Goal: Information Seeking & Learning: Learn about a topic

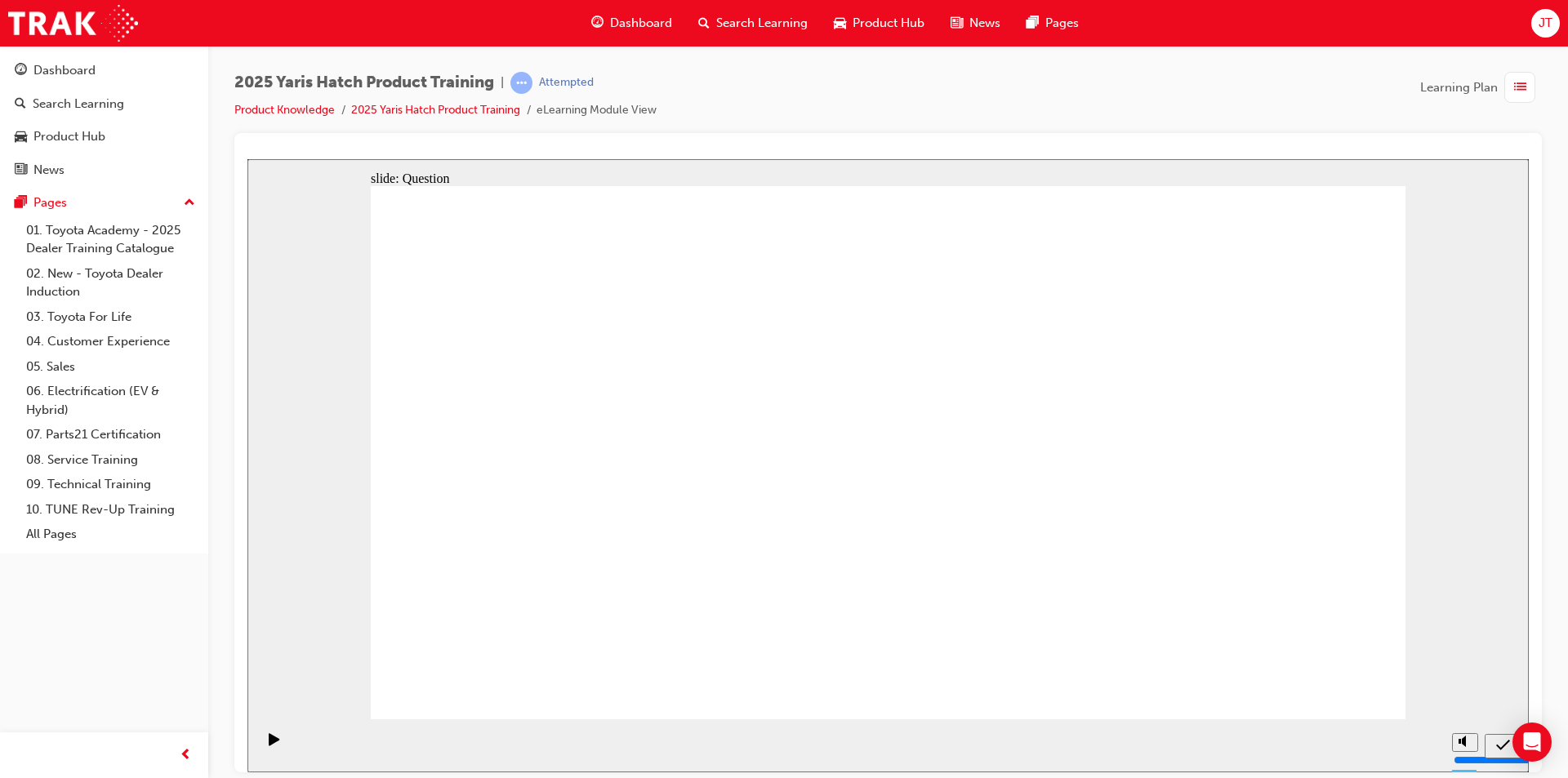
radio input "true"
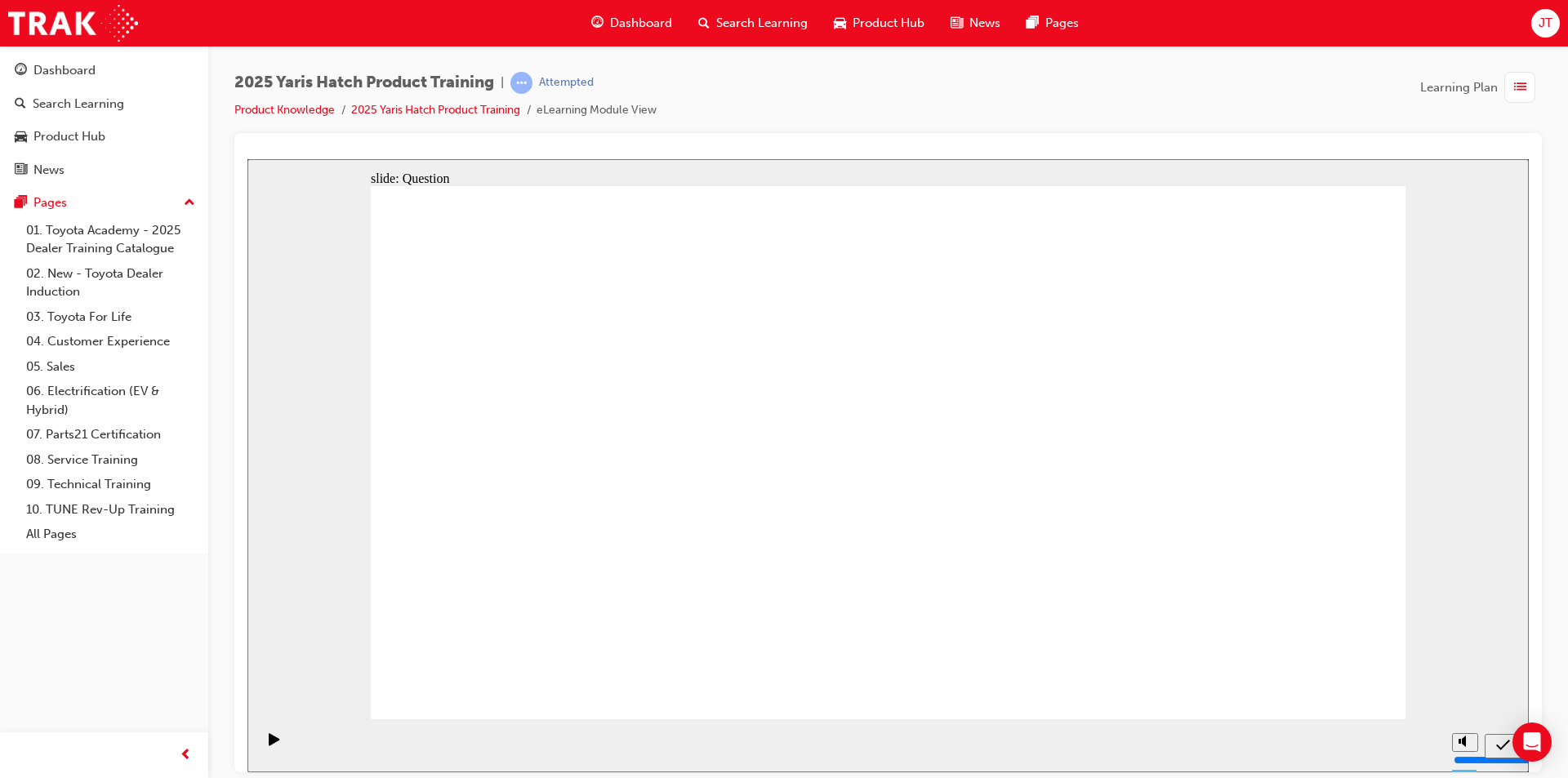
radio input "true"
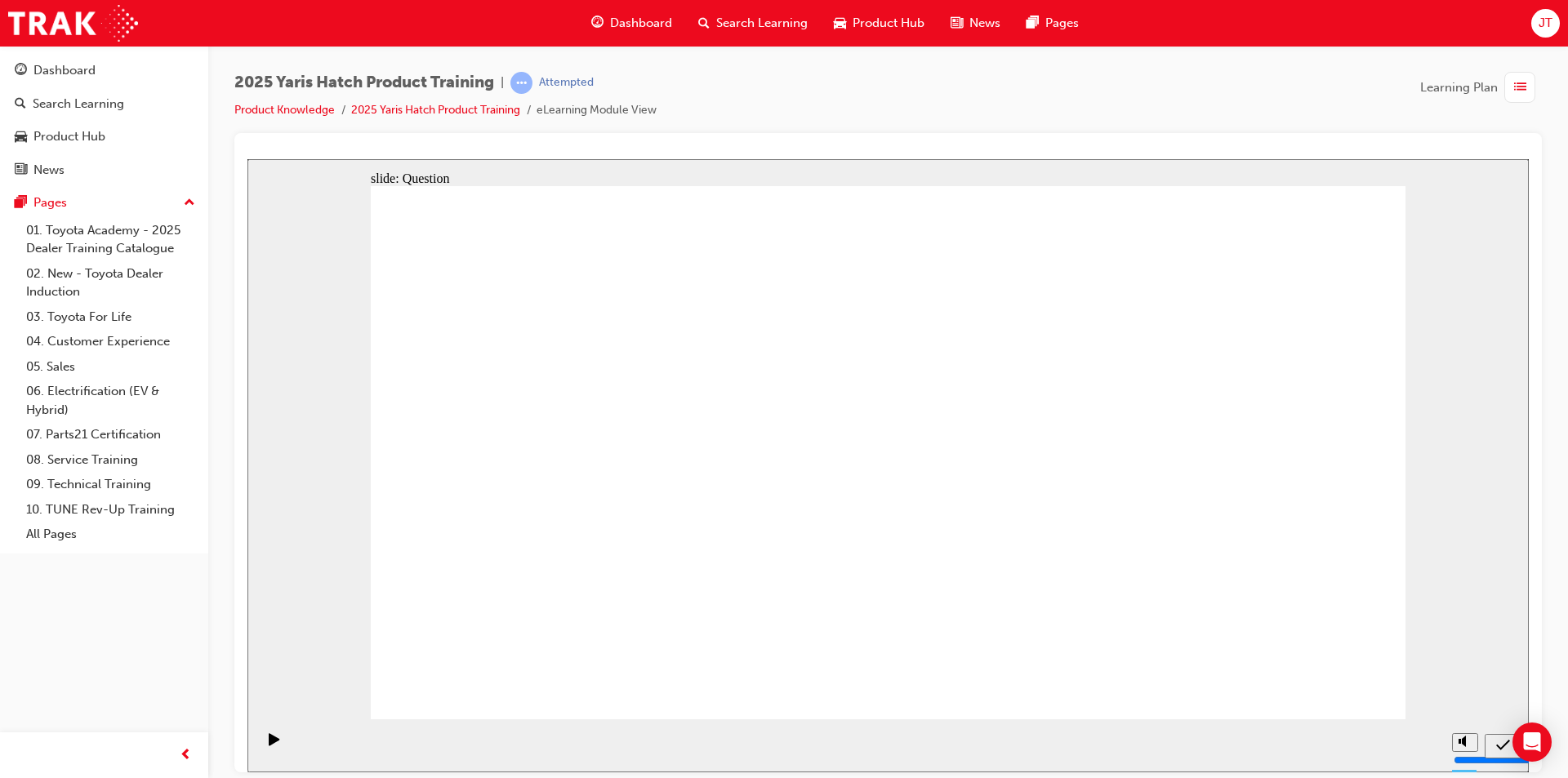
radio input "true"
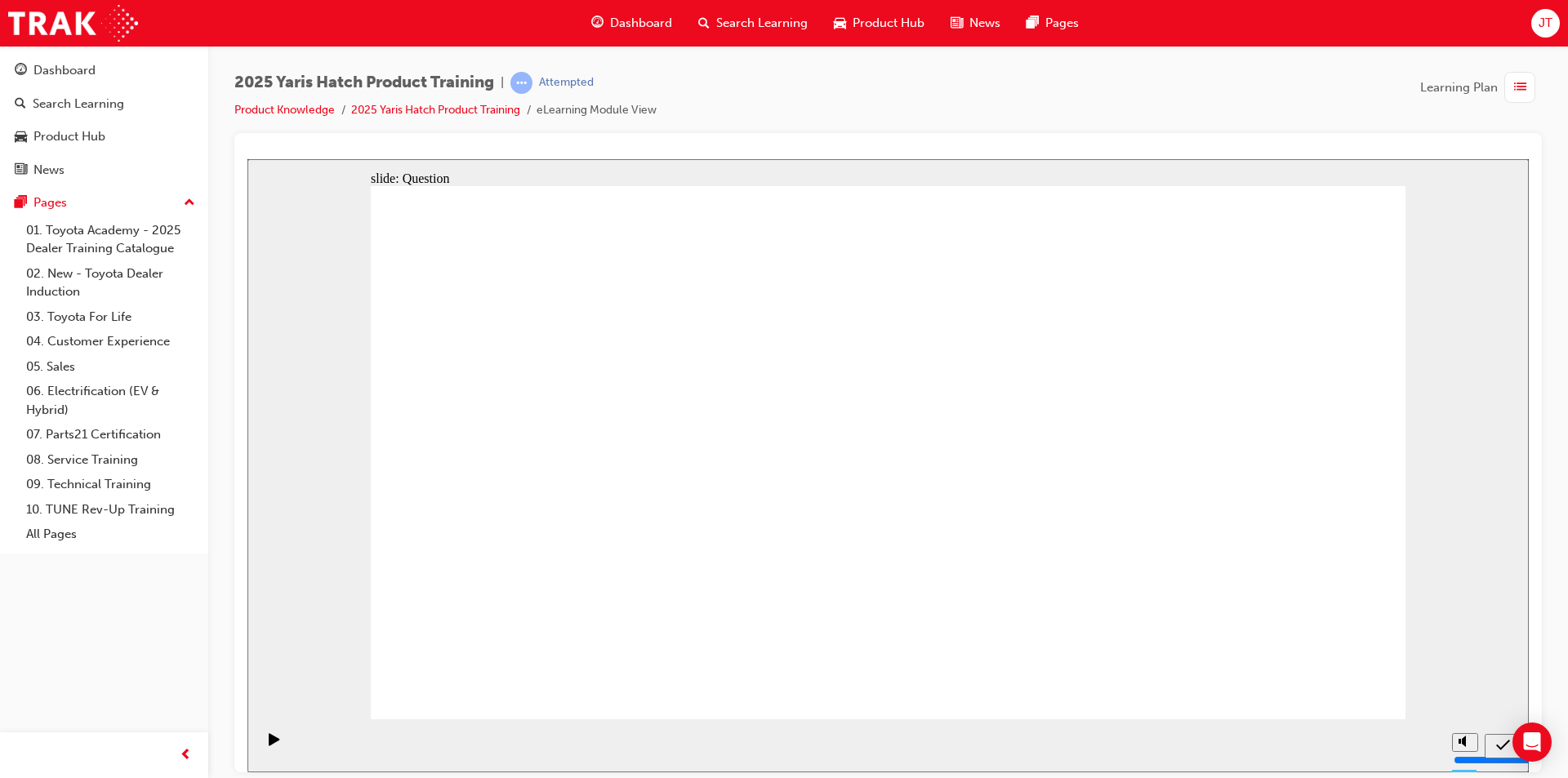
drag, startPoint x: 1098, startPoint y: 431, endPoint x: 727, endPoint y: 596, distance: 406.0
drag, startPoint x: 1267, startPoint y: 447, endPoint x: 904, endPoint y: 604, distance: 395.5
drag, startPoint x: 719, startPoint y: 443, endPoint x: 518, endPoint y: 600, distance: 255.0
drag, startPoint x: 871, startPoint y: 443, endPoint x: 1046, endPoint y: 600, distance: 235.1
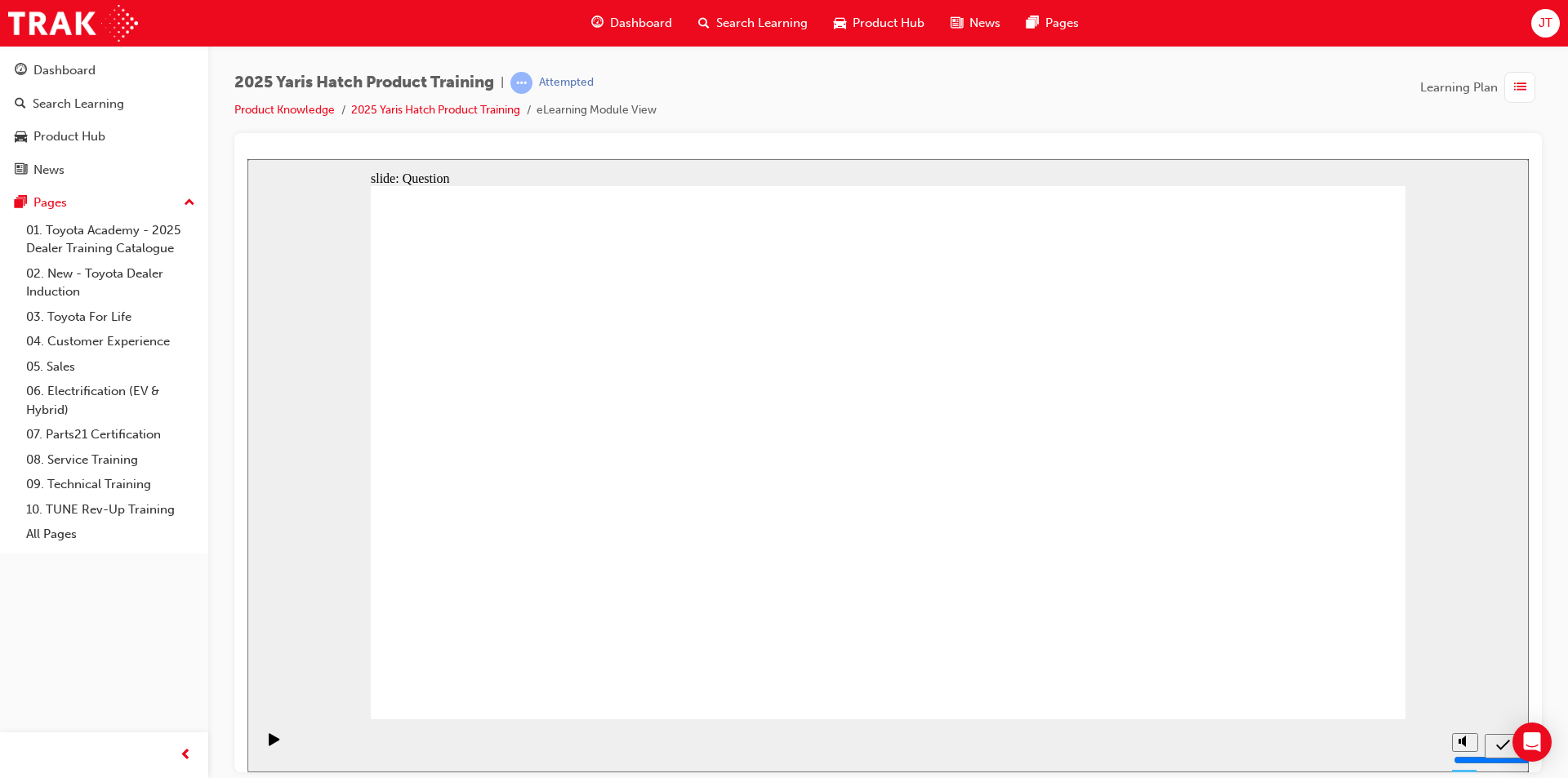
drag, startPoint x: 576, startPoint y: 460, endPoint x: 1303, endPoint y: 616, distance: 743.5
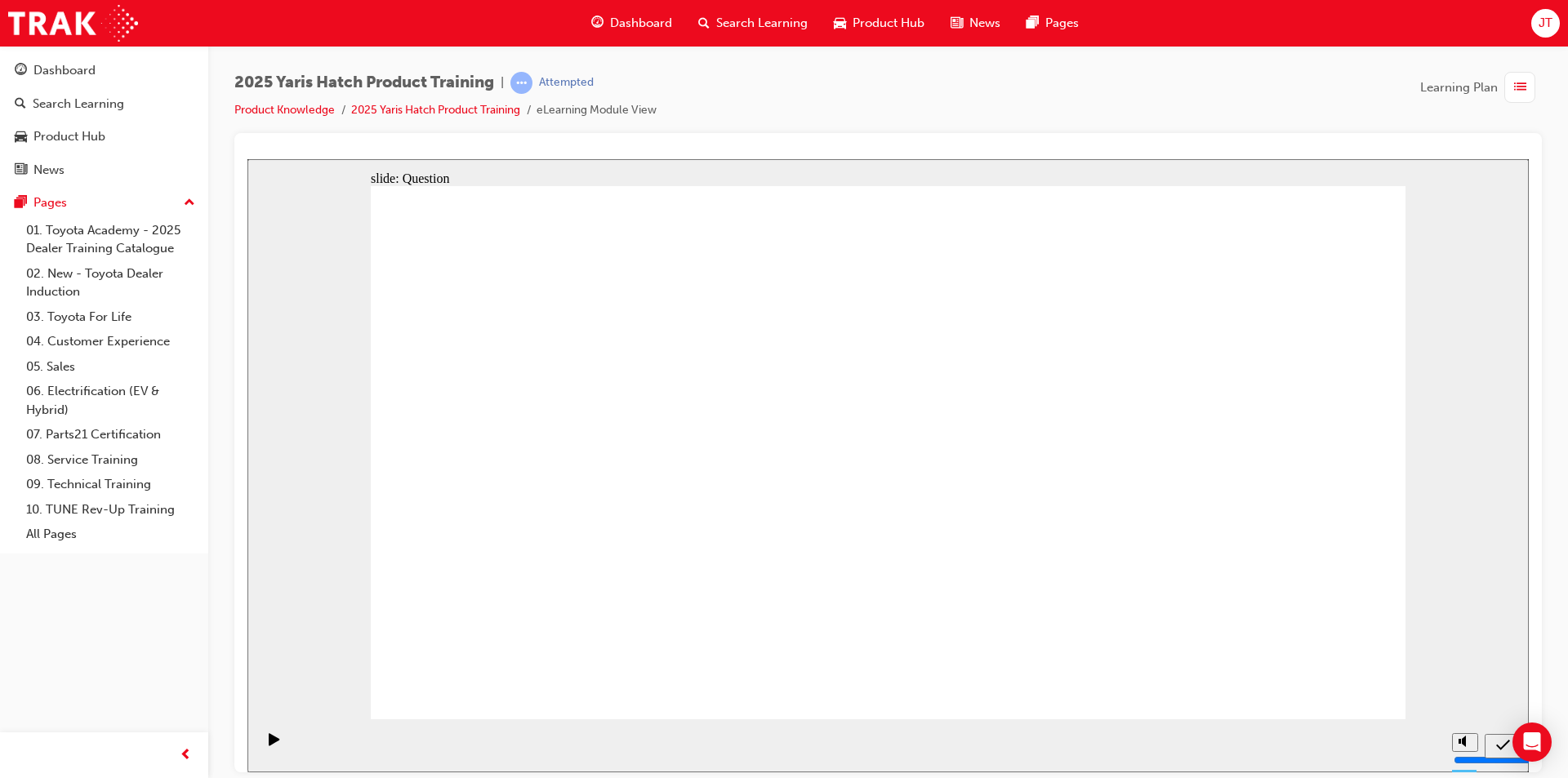
radio input "true"
click at [1472, 690] on button "Mute (Ctrl+Alt+M)" at bounding box center [1465, 681] width 26 height 19
click at [1470, 735] on div "misc controls" at bounding box center [1464, 720] width 25 height 61
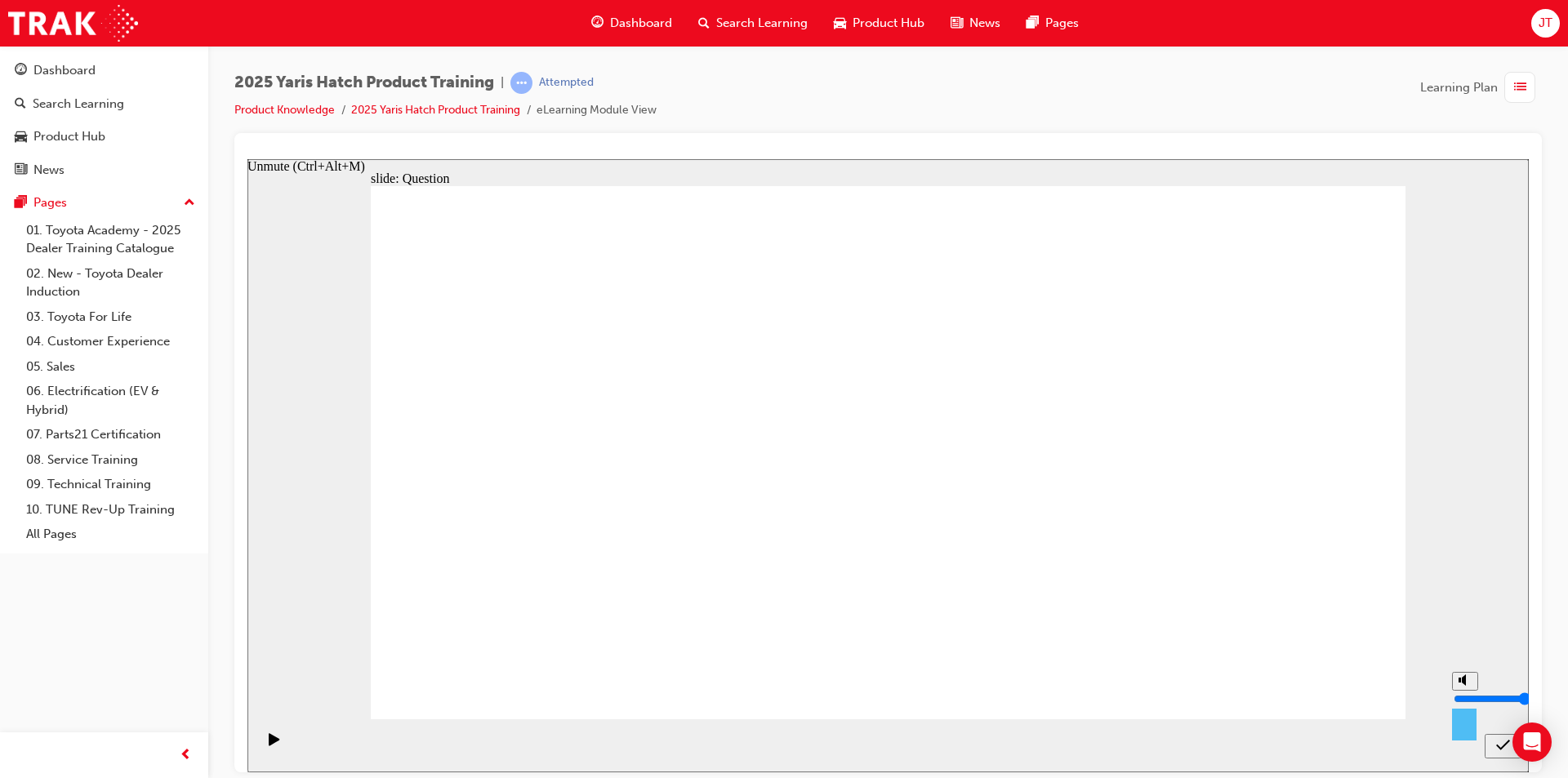
drag, startPoint x: 1461, startPoint y: 718, endPoint x: 1461, endPoint y: 685, distance: 33.0
type input "7"
click at [1461, 691] on input "volume" at bounding box center [1506, 697] width 106 height 13
radio input "true"
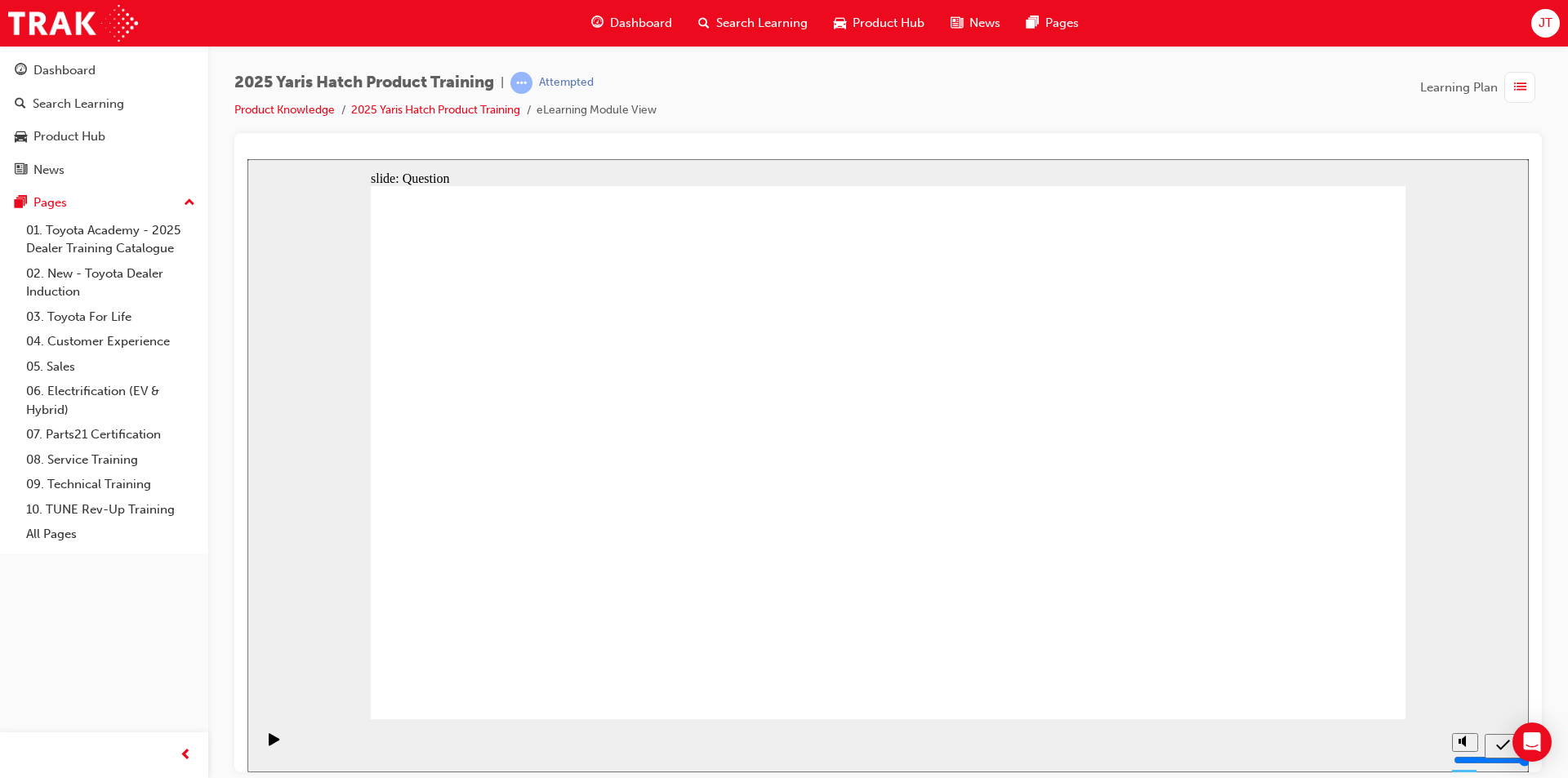
radio input "true"
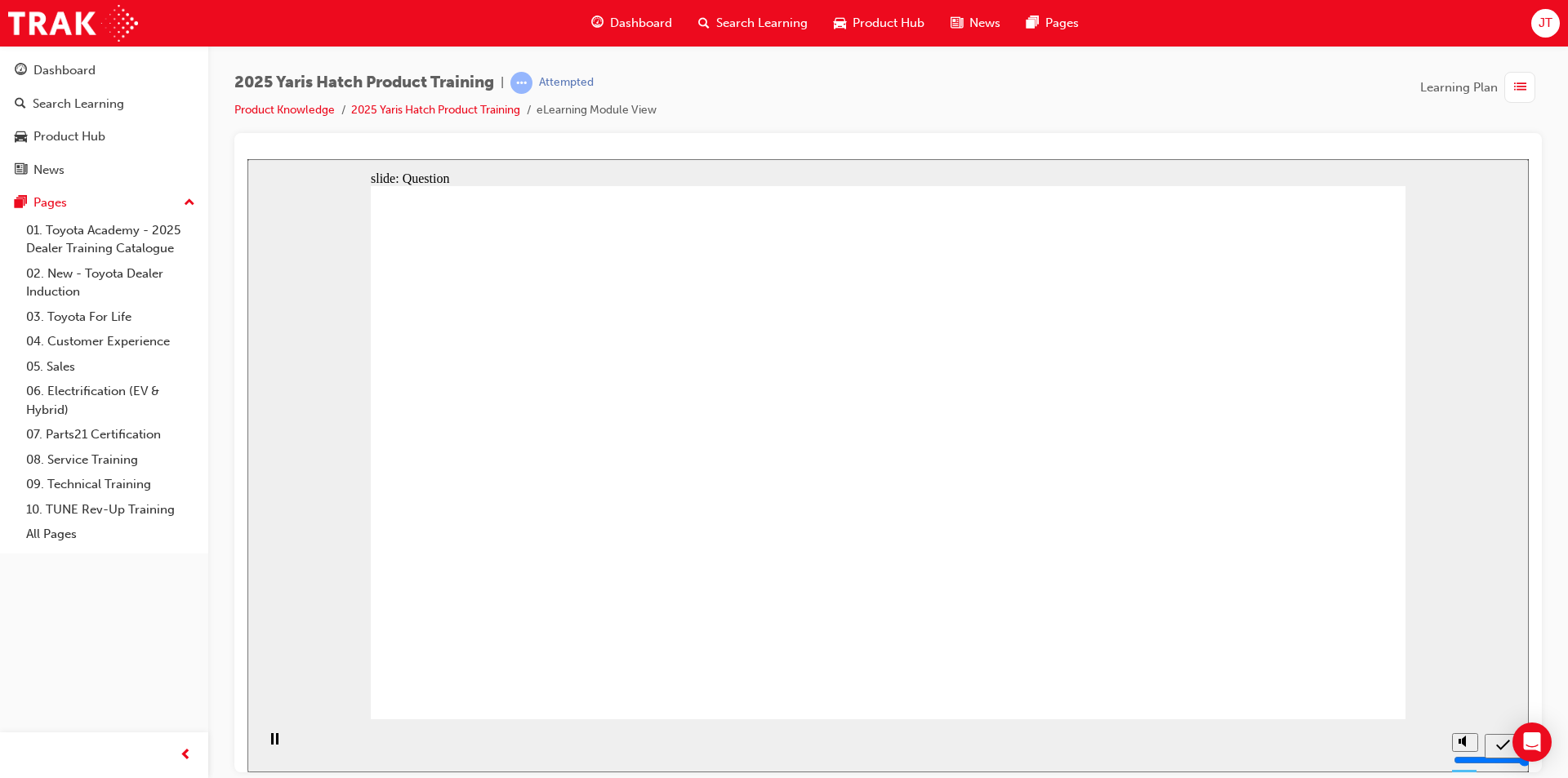
radio input "true"
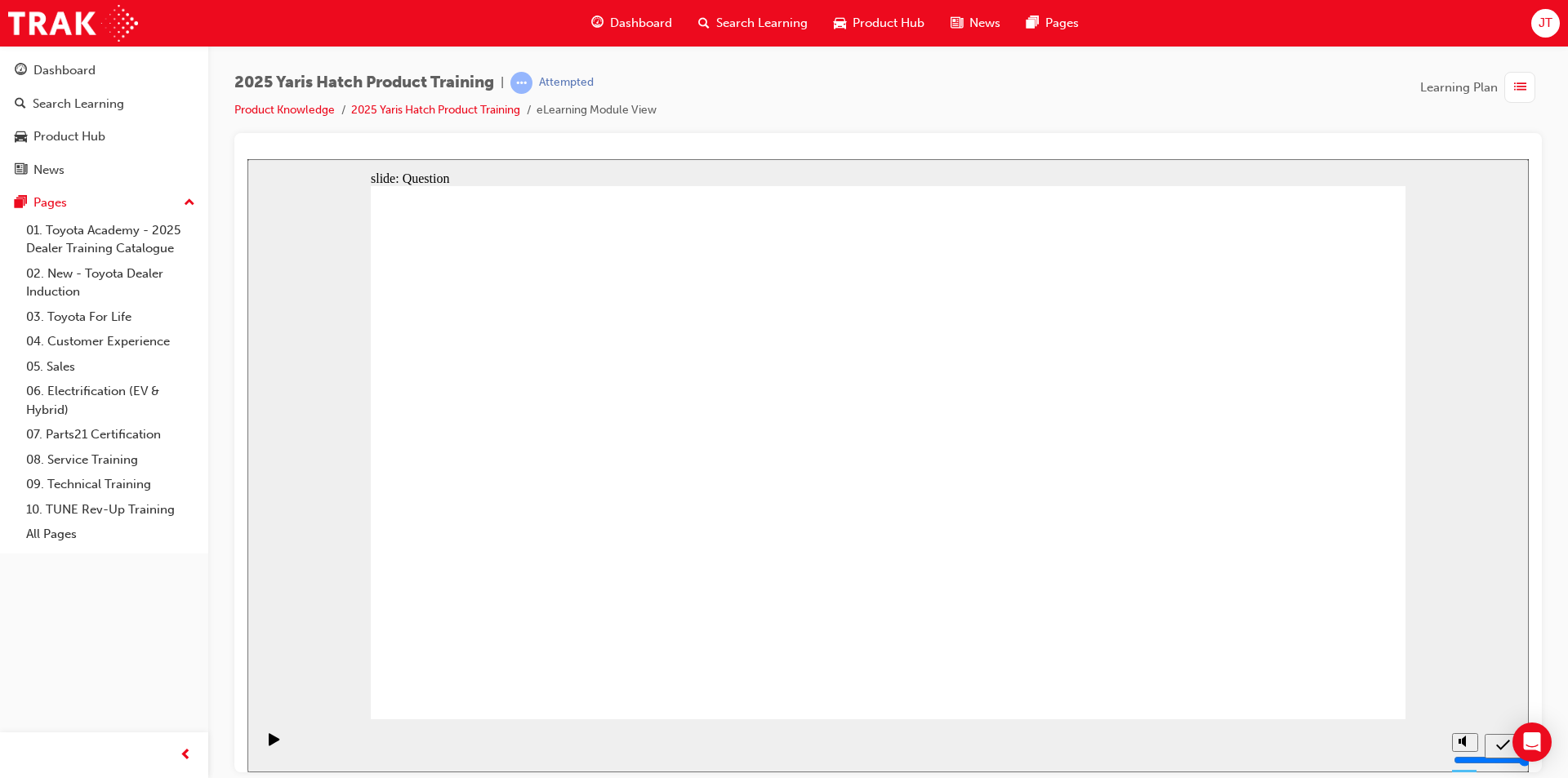
drag, startPoint x: 1278, startPoint y: 415, endPoint x: 1273, endPoint y: 423, distance: 9.4
drag, startPoint x: 1050, startPoint y: 432, endPoint x: 706, endPoint y: 577, distance: 373.3
drag, startPoint x: 916, startPoint y: 444, endPoint x: 1109, endPoint y: 607, distance: 252.6
drag, startPoint x: 552, startPoint y: 466, endPoint x: 557, endPoint y: 475, distance: 10.3
drag, startPoint x: 662, startPoint y: 457, endPoint x: 630, endPoint y: 487, distance: 43.9
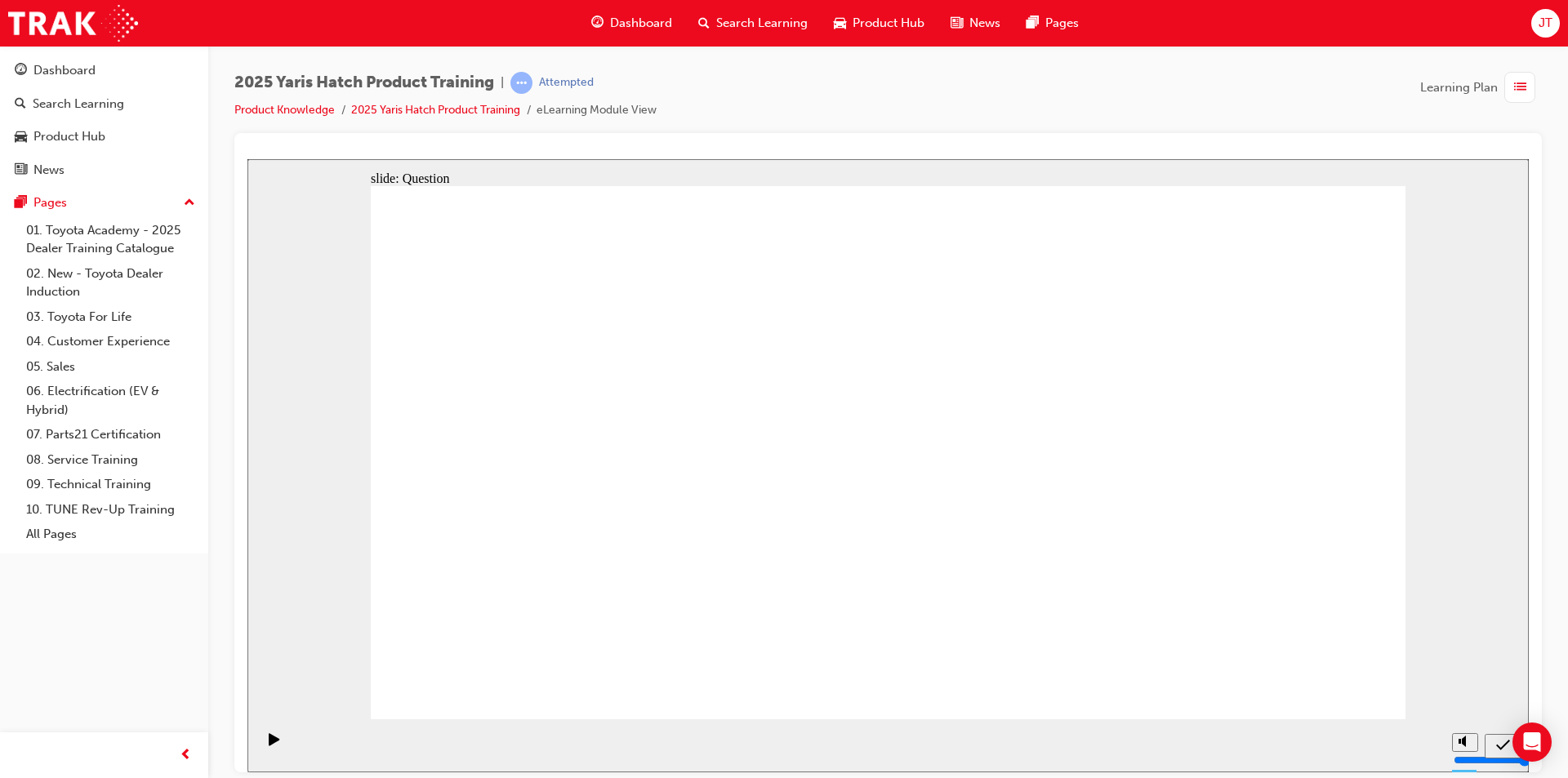
drag, startPoint x: 1239, startPoint y: 419, endPoint x: 859, endPoint y: 552, distance: 402.6
drag, startPoint x: 678, startPoint y: 483, endPoint x: 749, endPoint y: 450, distance: 78.3
drag, startPoint x: 814, startPoint y: 564, endPoint x: 856, endPoint y: 440, distance: 130.9
drag, startPoint x: 864, startPoint y: 377, endPoint x: 865, endPoint y: 344, distance: 33.0
drag, startPoint x: 910, startPoint y: 450, endPoint x: 907, endPoint y: 584, distance: 134.0
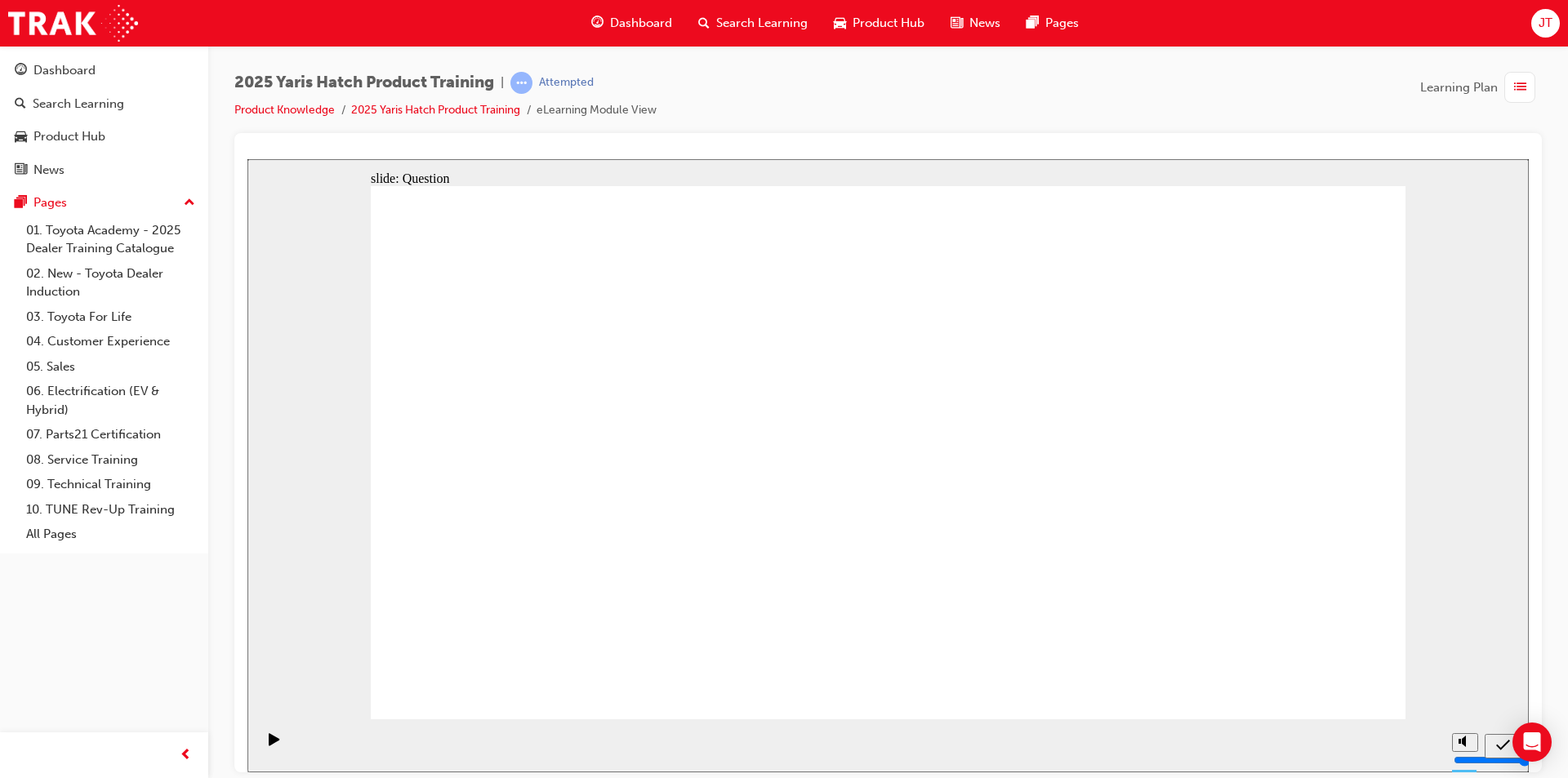
drag, startPoint x: 1054, startPoint y: 578, endPoint x: 1052, endPoint y: 565, distance: 13.2
drag, startPoint x: 506, startPoint y: 453, endPoint x: 1259, endPoint y: 601, distance: 767.4
drag, startPoint x: 727, startPoint y: 455, endPoint x: 505, endPoint y: 608, distance: 269.6
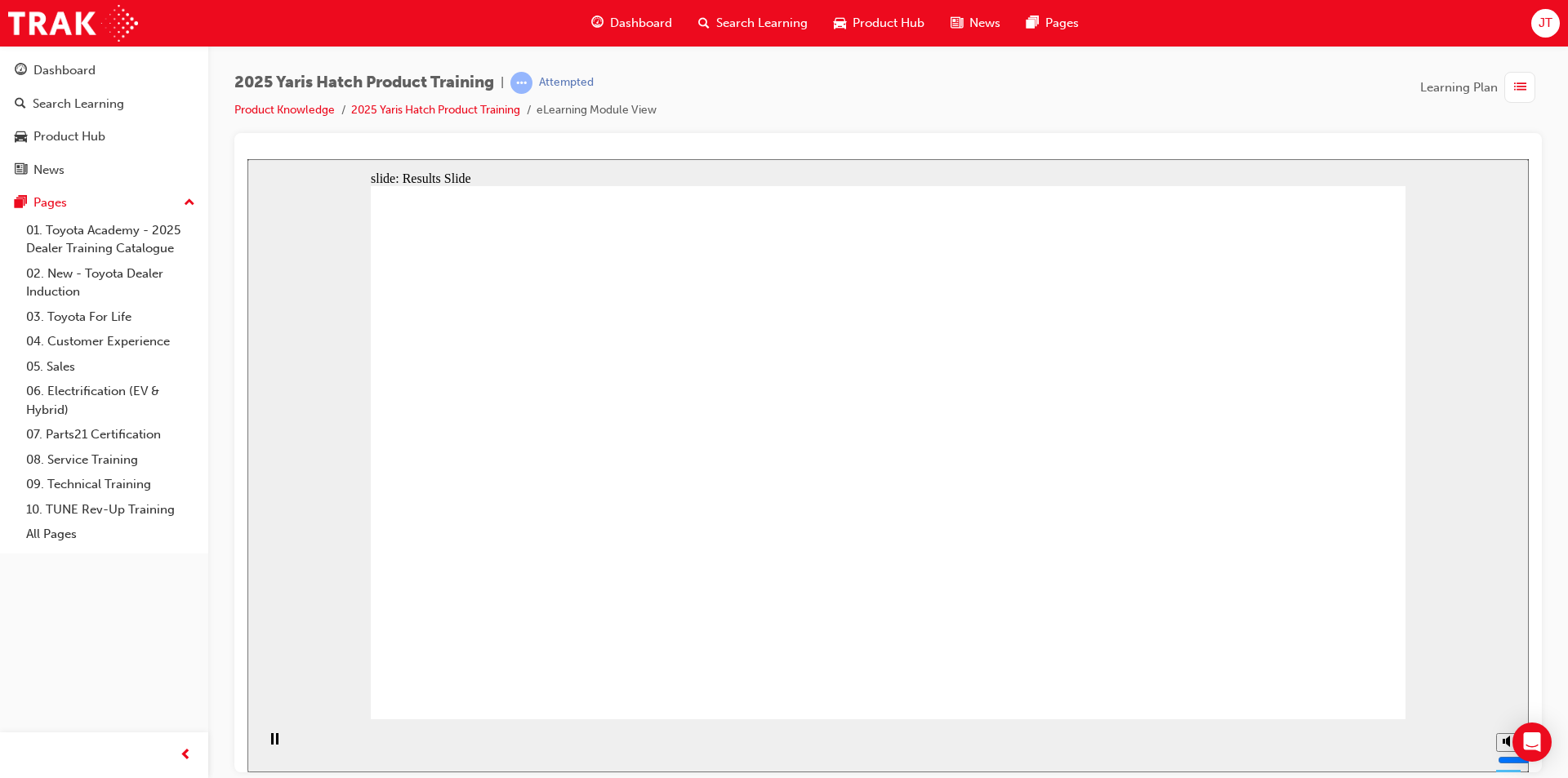
radio input "true"
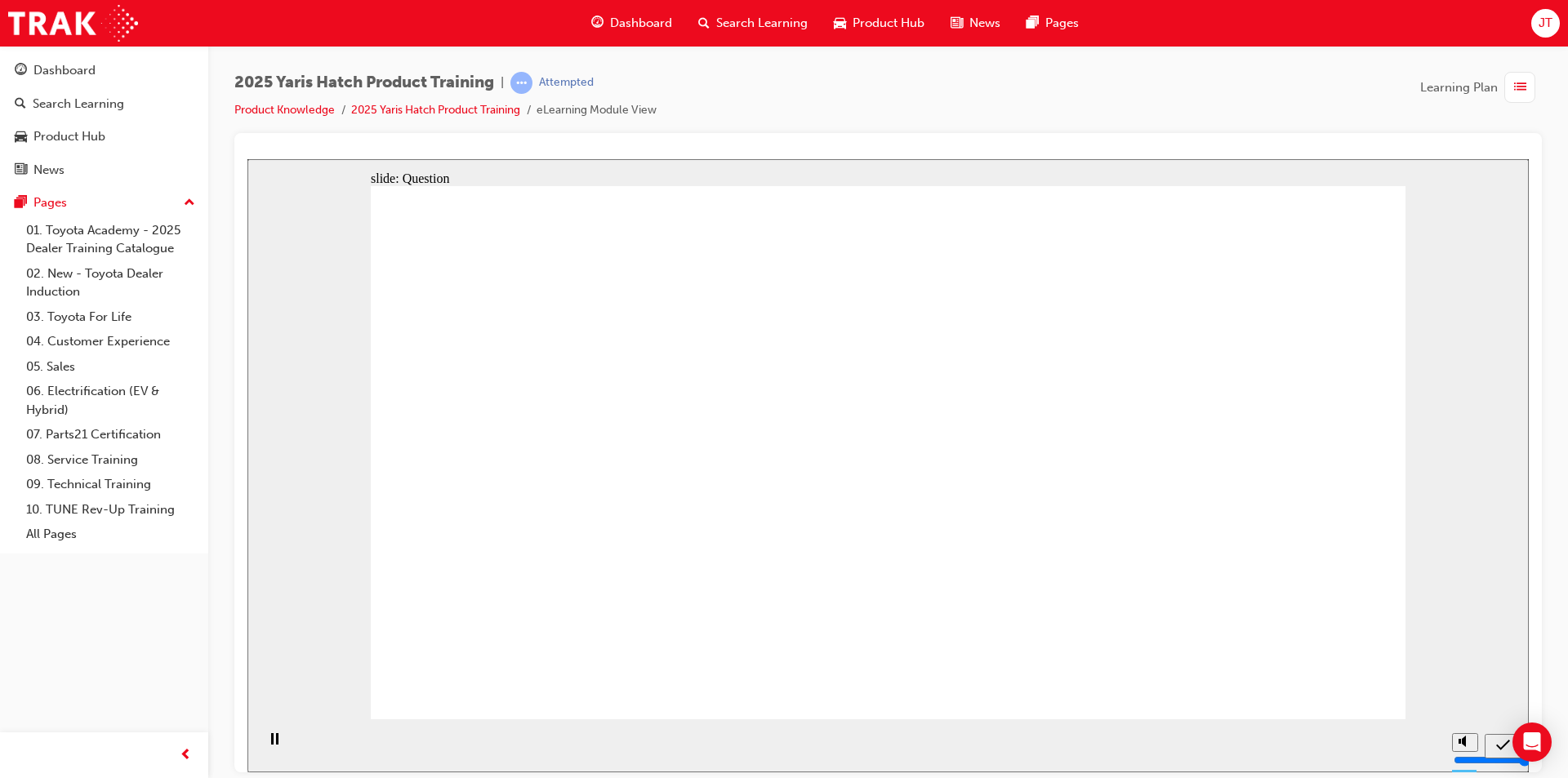
radio input "true"
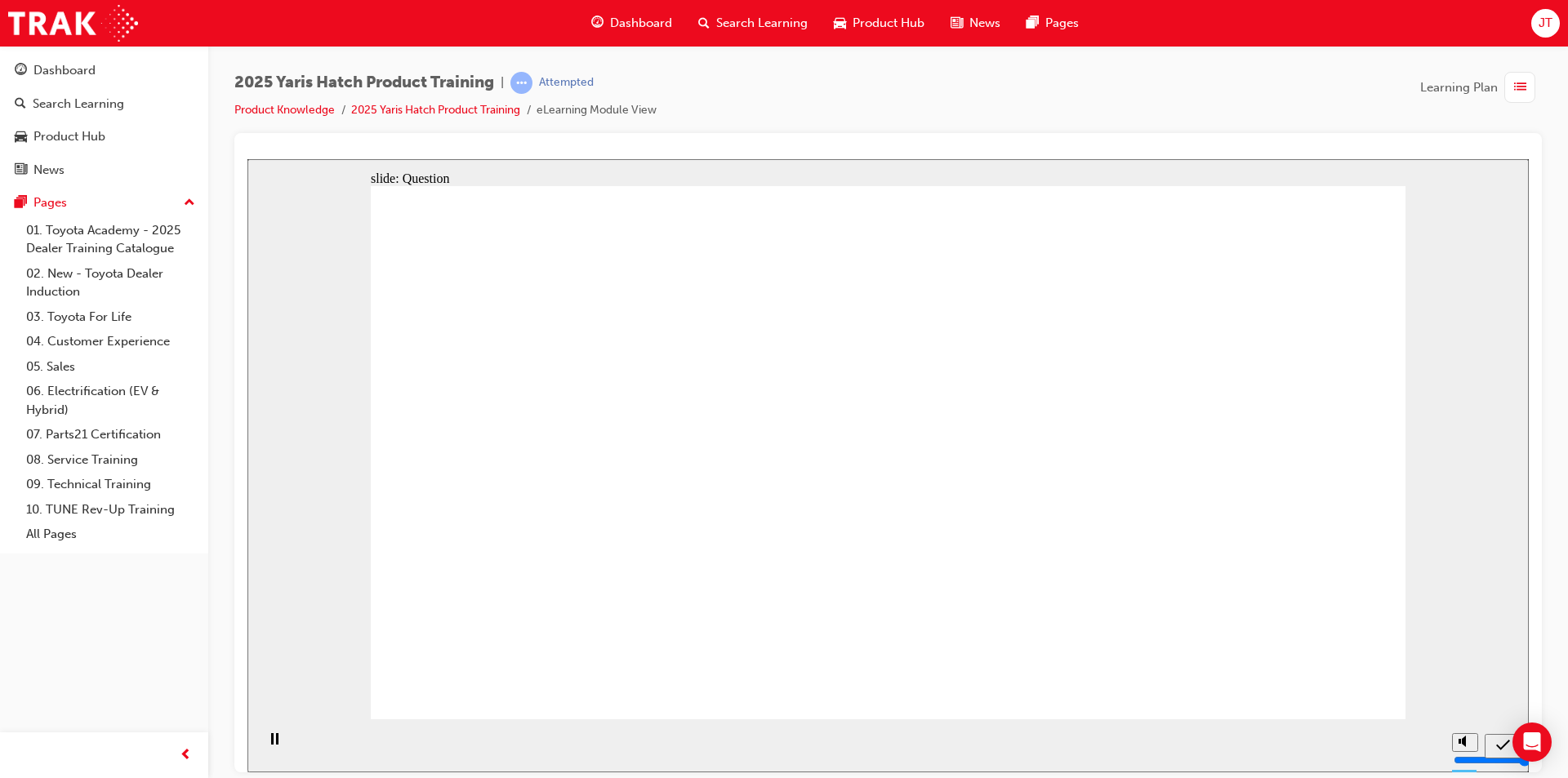
radio input "true"
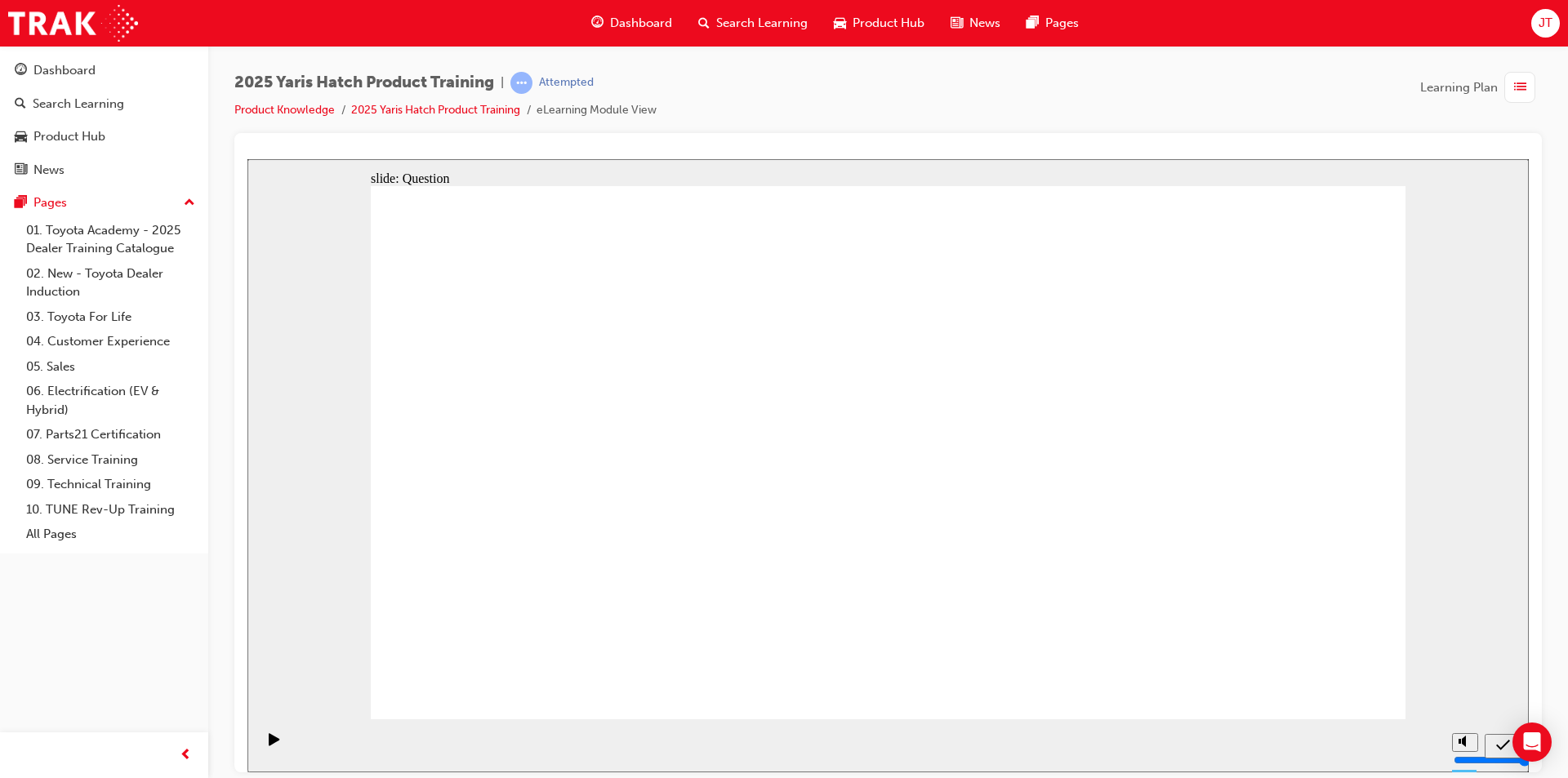
radio input "true"
drag, startPoint x: 1040, startPoint y: 445, endPoint x: 1042, endPoint y: 454, distance: 9.2
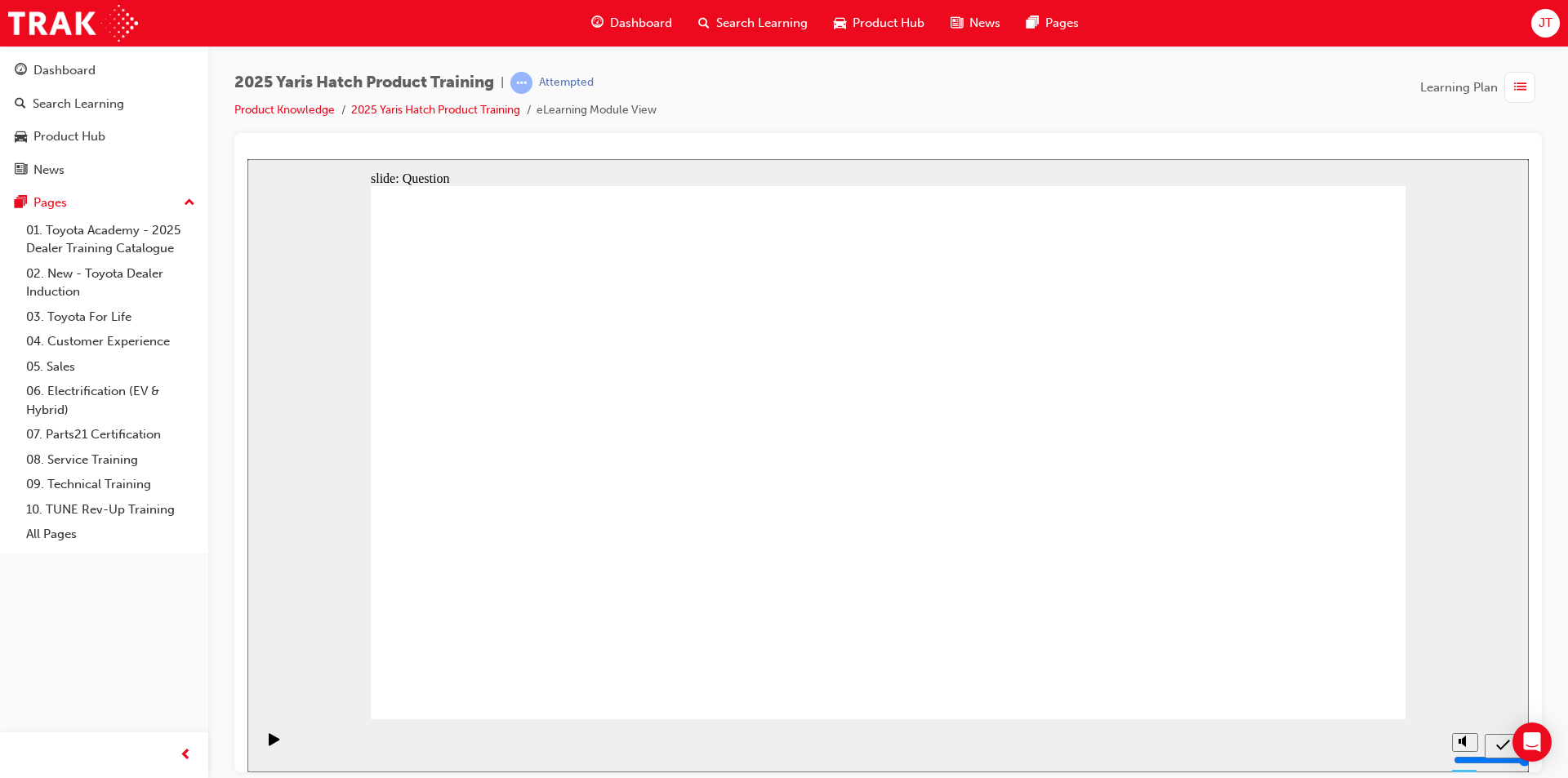
drag, startPoint x: 1064, startPoint y: 440, endPoint x: 696, endPoint y: 605, distance: 403.3
drag, startPoint x: 672, startPoint y: 422, endPoint x: 859, endPoint y: 576, distance: 242.2
drag, startPoint x: 883, startPoint y: 443, endPoint x: 1084, endPoint y: 597, distance: 253.2
drag, startPoint x: 543, startPoint y: 454, endPoint x: 1265, endPoint y: 612, distance: 739.1
drag, startPoint x: 1218, startPoint y: 419, endPoint x: 466, endPoint y: 587, distance: 770.5
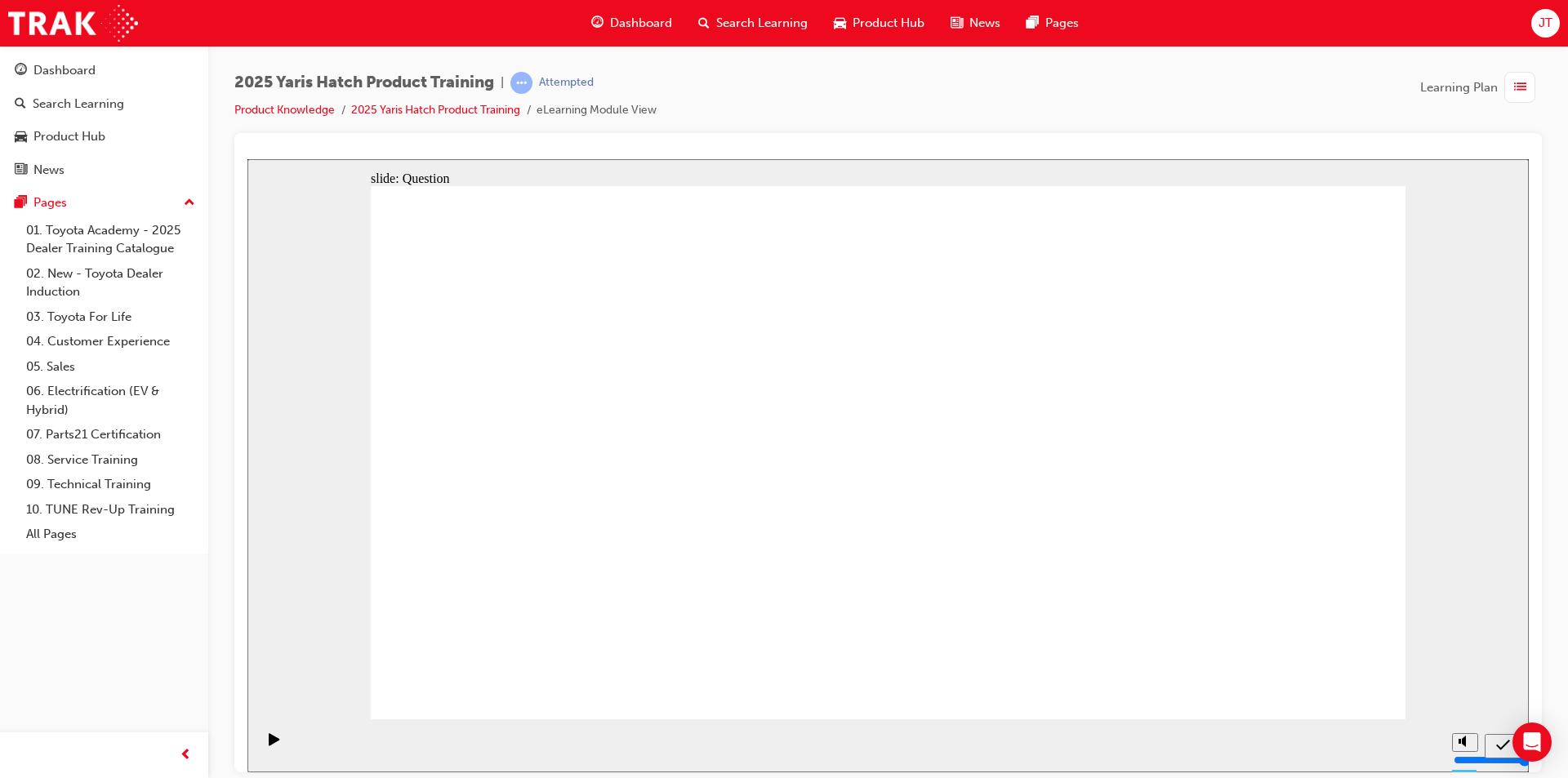
drag, startPoint x: 498, startPoint y: 592, endPoint x: 596, endPoint y: 430, distance: 189.3
drag, startPoint x: 1282, startPoint y: 594, endPoint x: 1272, endPoint y: 564, distance: 31.6
drag, startPoint x: 878, startPoint y: 594, endPoint x: 816, endPoint y: 437, distance: 168.8
drag, startPoint x: 601, startPoint y: 431, endPoint x: 865, endPoint y: 599, distance: 312.9
drag, startPoint x: 805, startPoint y: 453, endPoint x: 502, endPoint y: 629, distance: 350.4
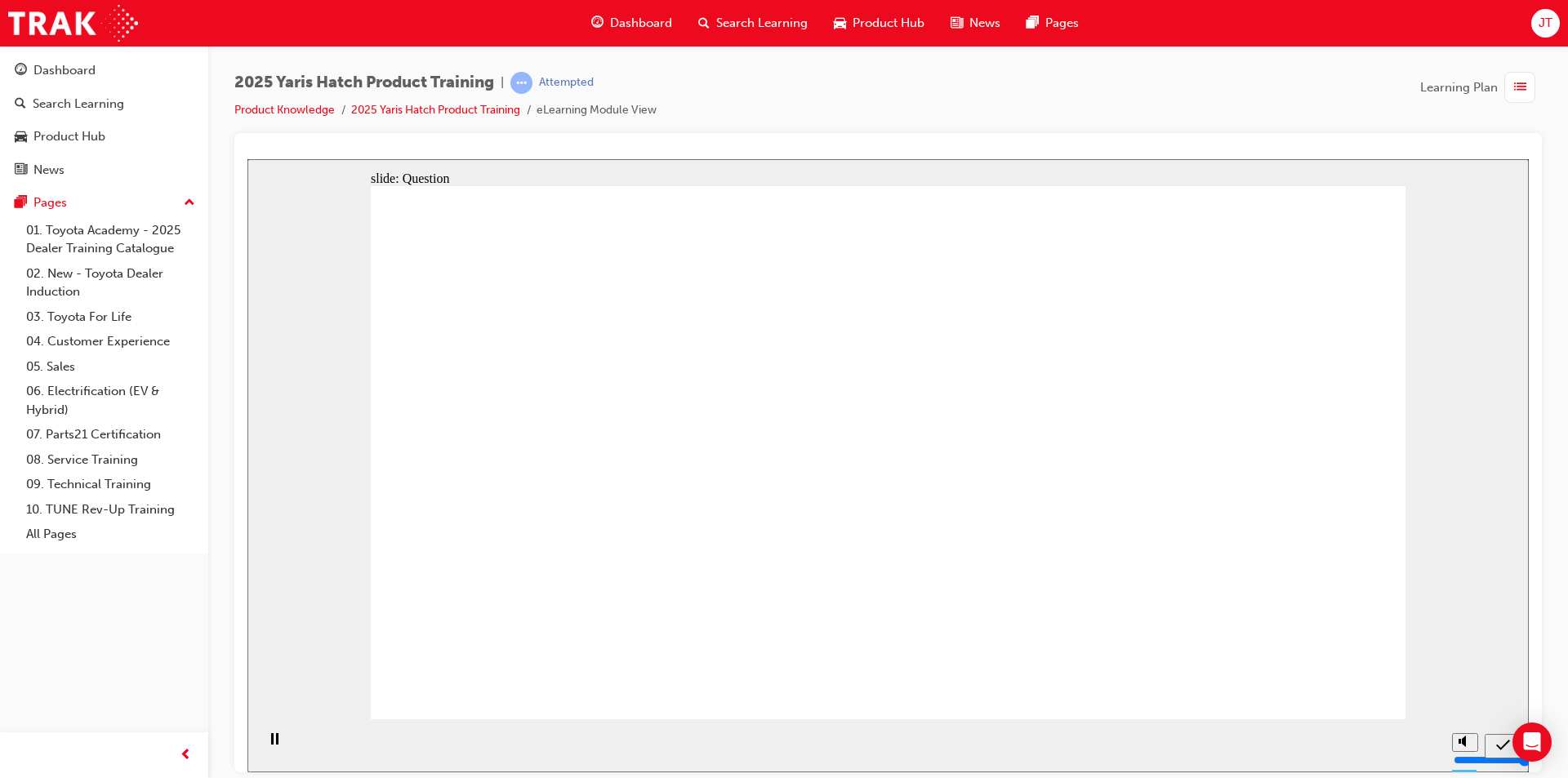
radio input "true"
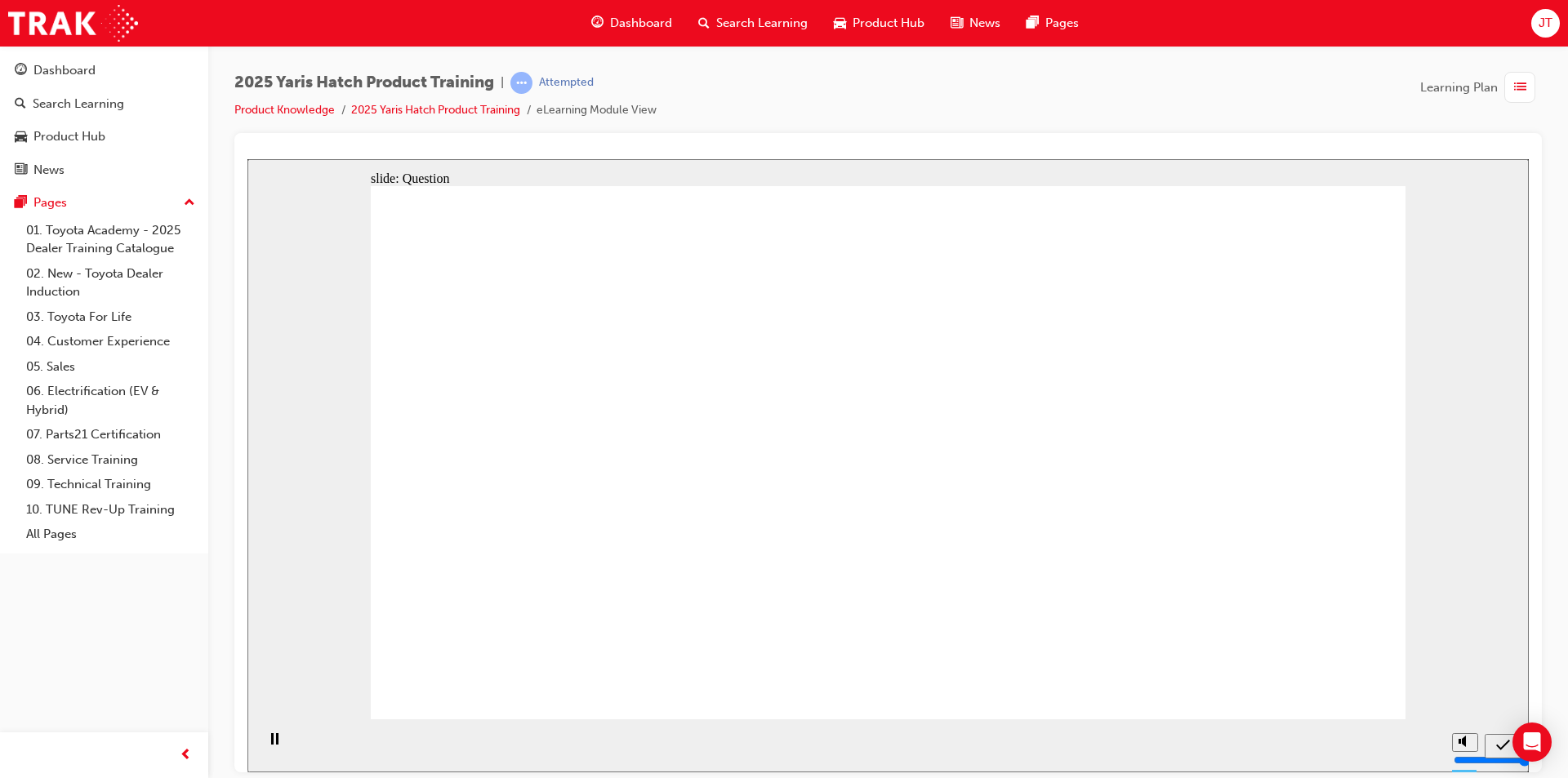
radio input "true"
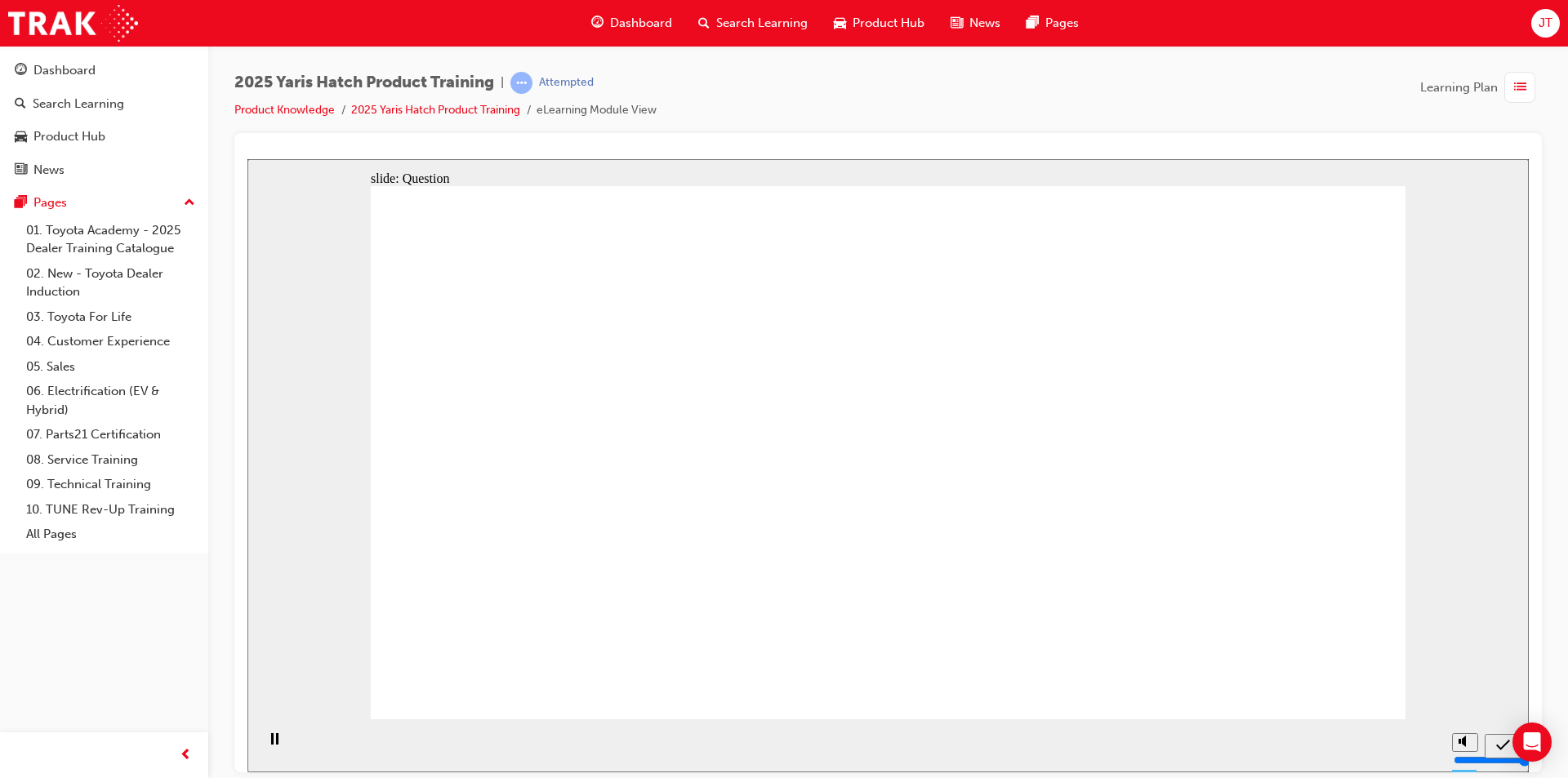
radio input "true"
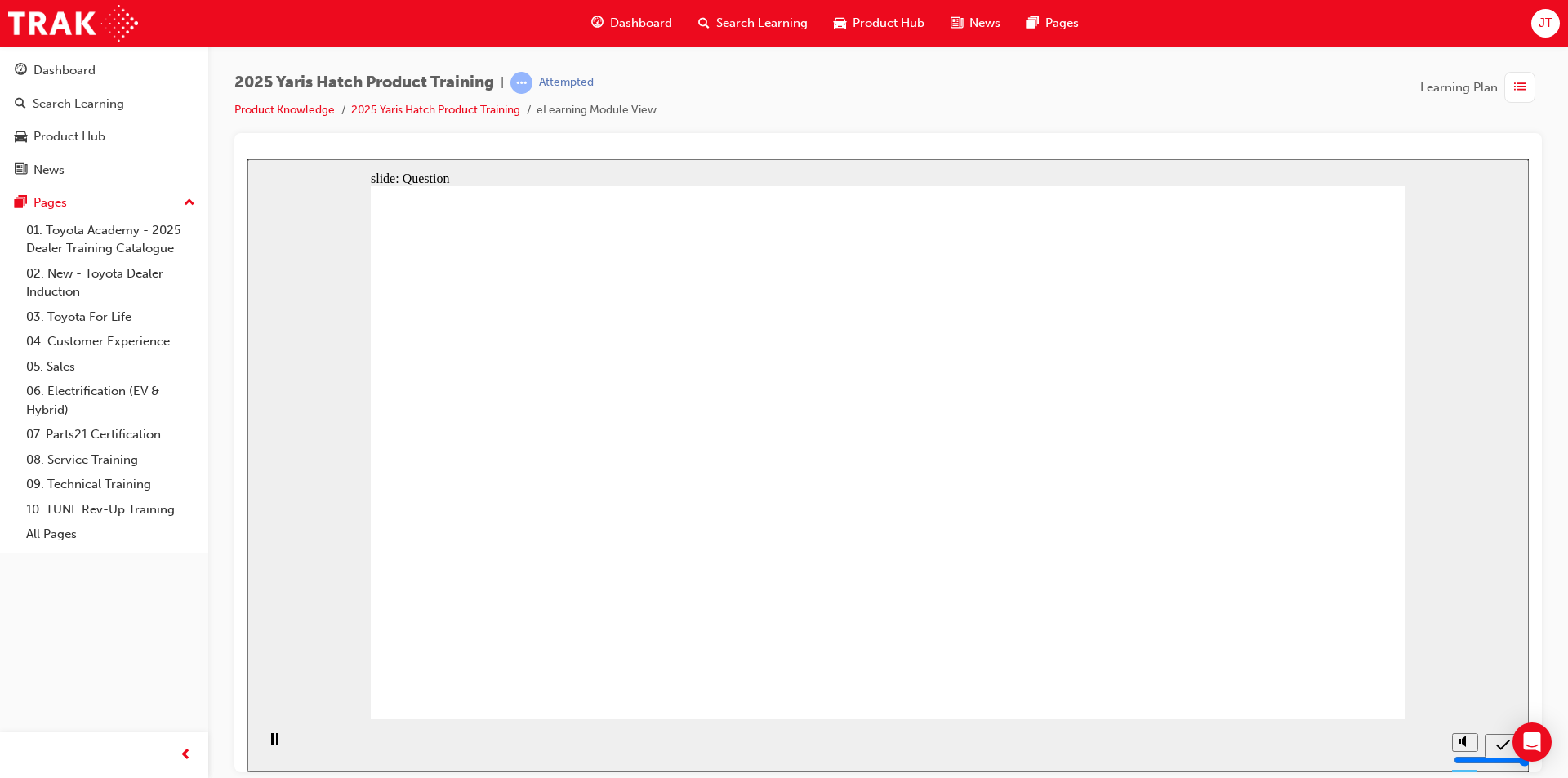
drag, startPoint x: 1049, startPoint y: 425, endPoint x: 675, endPoint y: 591, distance: 409.2
drag, startPoint x: 509, startPoint y: 439, endPoint x: 1042, endPoint y: 432, distance: 533.0
drag, startPoint x: 1270, startPoint y: 450, endPoint x: 906, endPoint y: 618, distance: 400.9
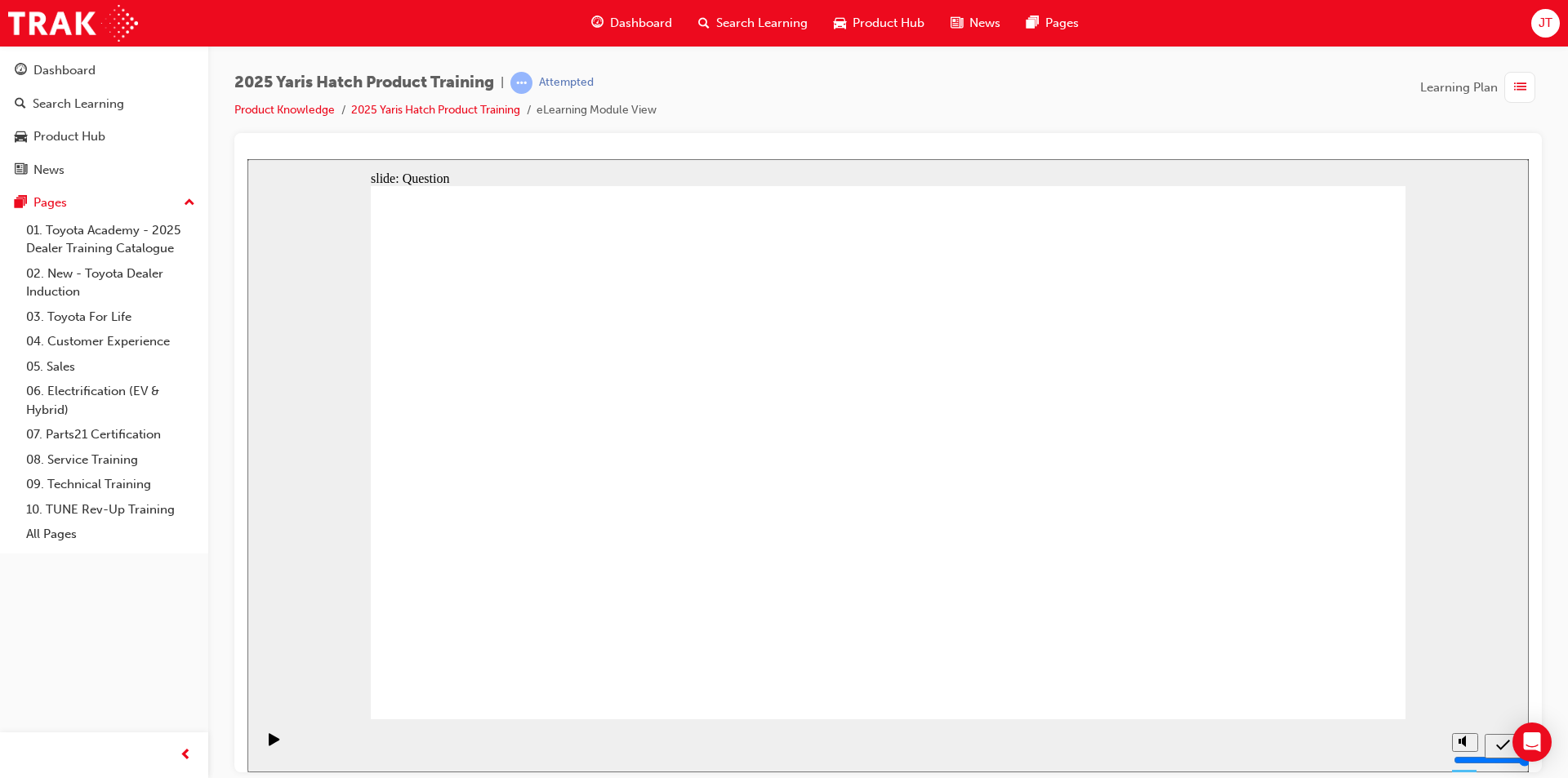
drag, startPoint x: 716, startPoint y: 439, endPoint x: 527, endPoint y: 603, distance: 250.2
drag, startPoint x: 618, startPoint y: 596, endPoint x: 647, endPoint y: 550, distance: 54.4
drag, startPoint x: 888, startPoint y: 442, endPoint x: 1086, endPoint y: 601, distance: 253.9
drag, startPoint x: 1050, startPoint y: 404, endPoint x: 1257, endPoint y: 587, distance: 276.3
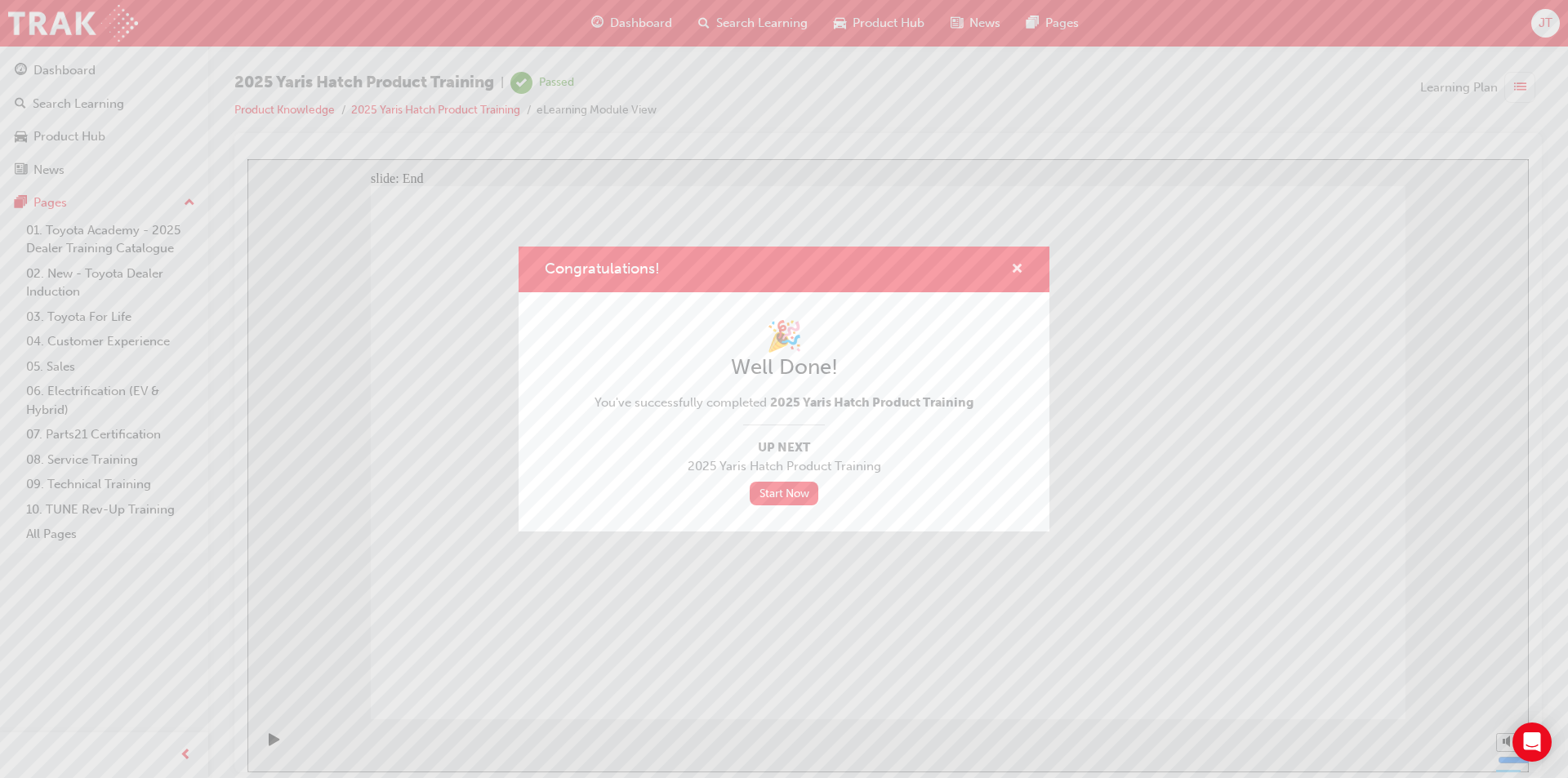
click at [1021, 263] on span "cross-icon" at bounding box center [1017, 270] width 12 height 15
